Goal: Navigation & Orientation: Find specific page/section

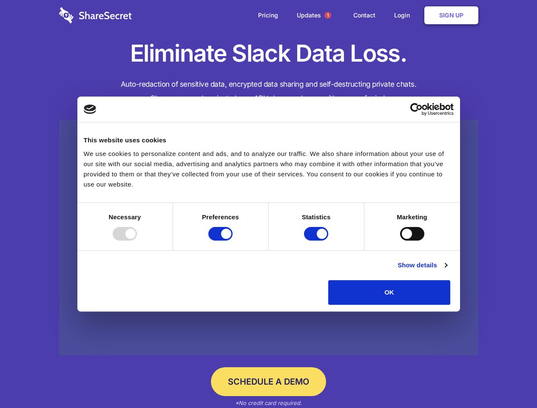
click at [137, 241] on div at bounding box center [125, 234] width 24 height 14
click at [233, 241] on input "Preferences" at bounding box center [220, 234] width 24 height 14
checkbox input "false"
click at [317, 241] on input "Statistics" at bounding box center [316, 234] width 24 height 14
checkbox input "false"
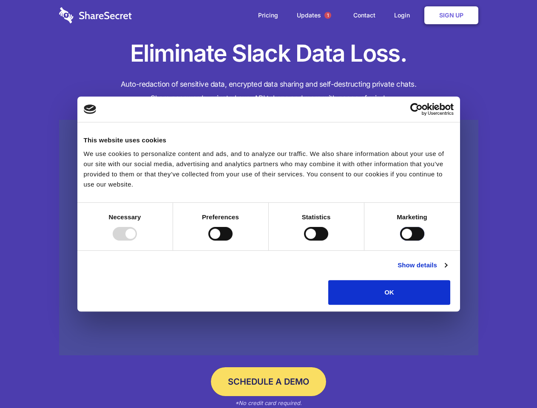
click at [400, 241] on input "Marketing" at bounding box center [412, 234] width 24 height 14
checkbox input "true"
click at [447, 271] on link "Show details" at bounding box center [422, 265] width 49 height 10
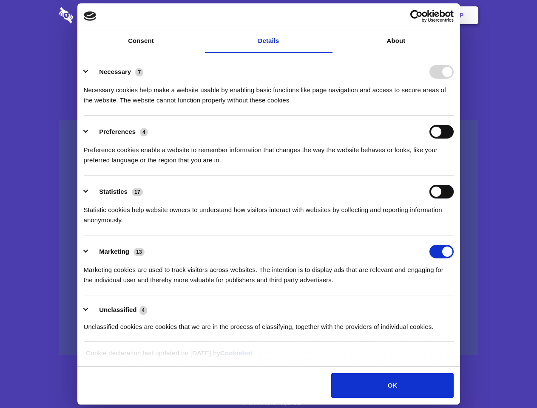
click at [454, 225] on div "Statistics 17 Statistic cookies help website owners to understand how visitors …" at bounding box center [269, 205] width 370 height 40
click at [328, 15] on span "1" at bounding box center [328, 15] width 7 height 7
